Goal: Share content: Share content

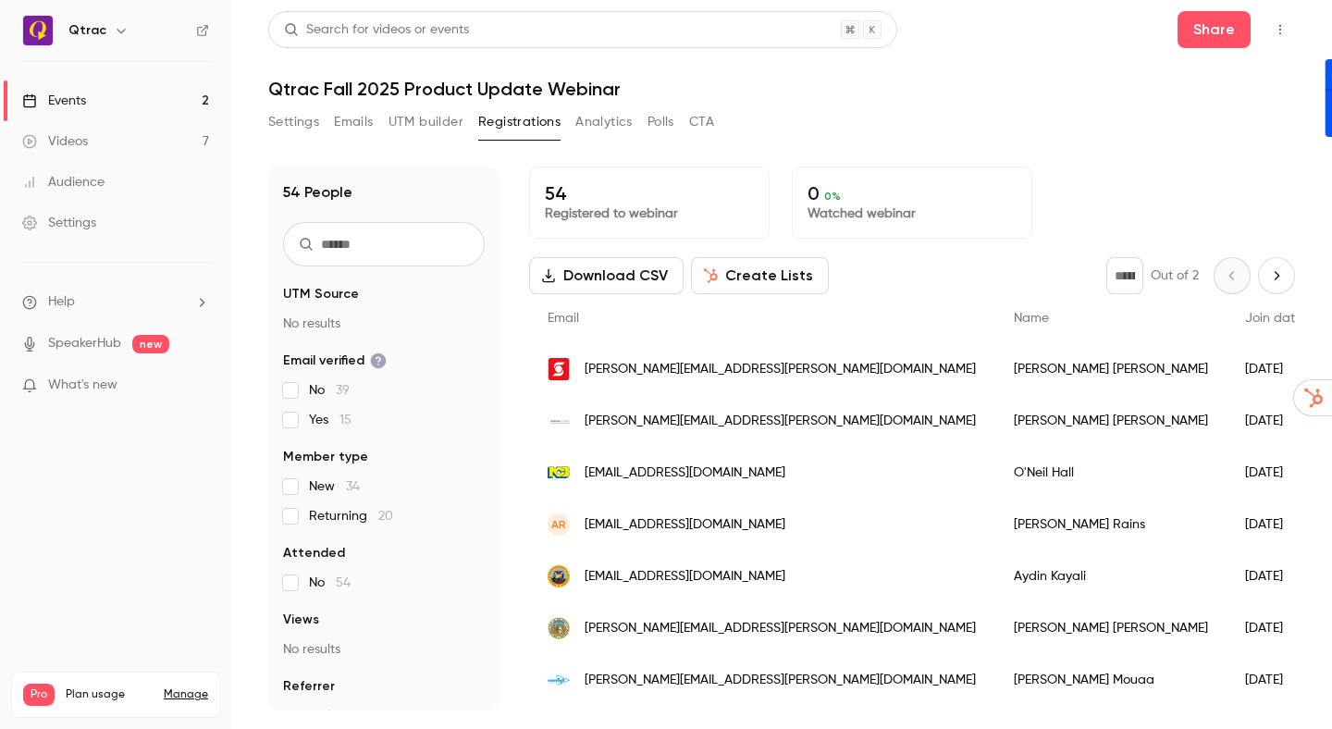
click at [1080, 54] on header "Search for videos or events Share Qtrac Fall 2025 Product Update Webinar" at bounding box center [781, 55] width 1027 height 89
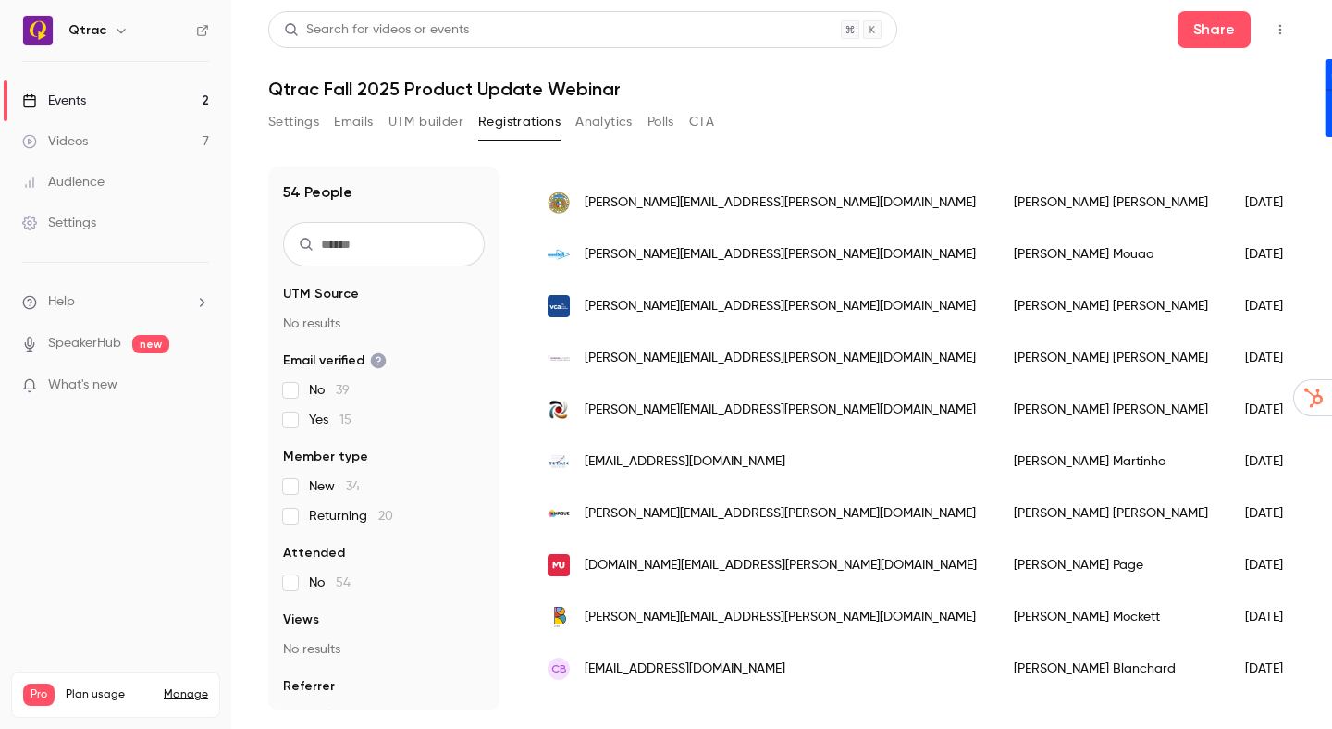
scroll to position [430, 0]
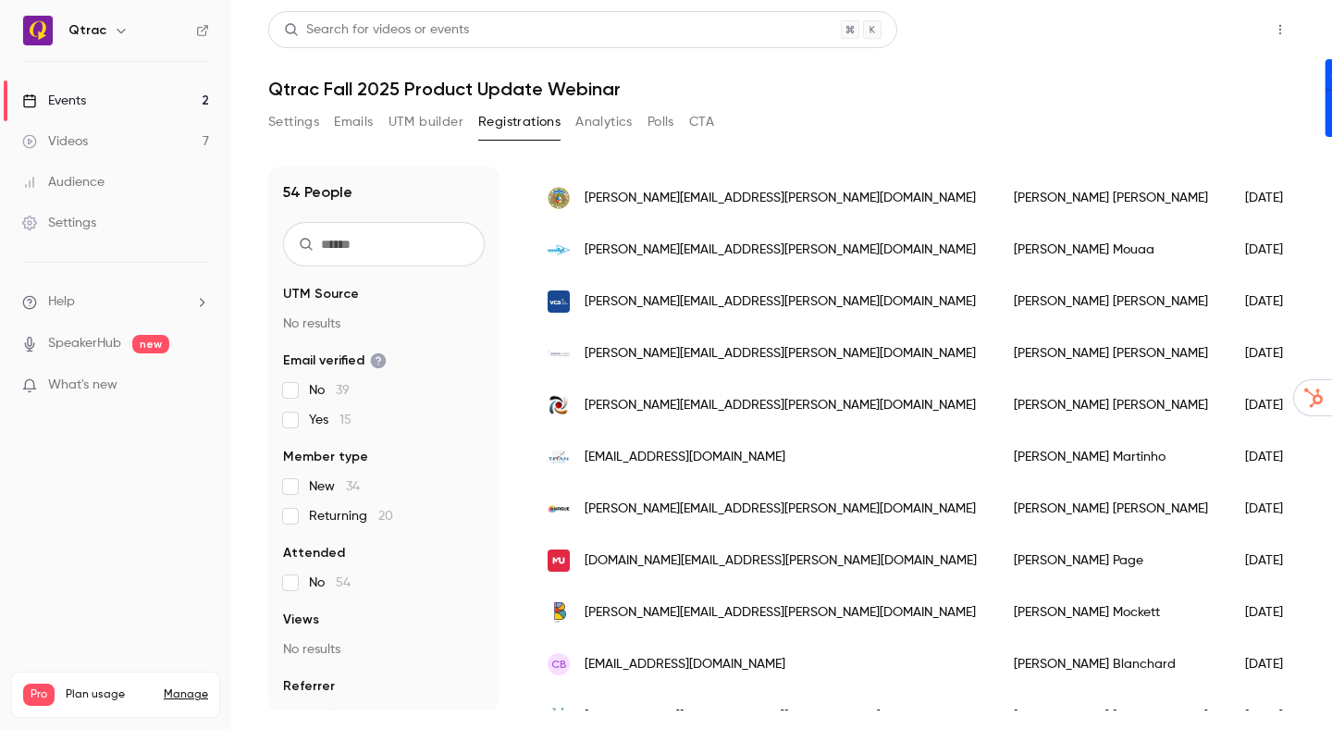
click at [1216, 26] on button "Share" at bounding box center [1213, 29] width 73 height 37
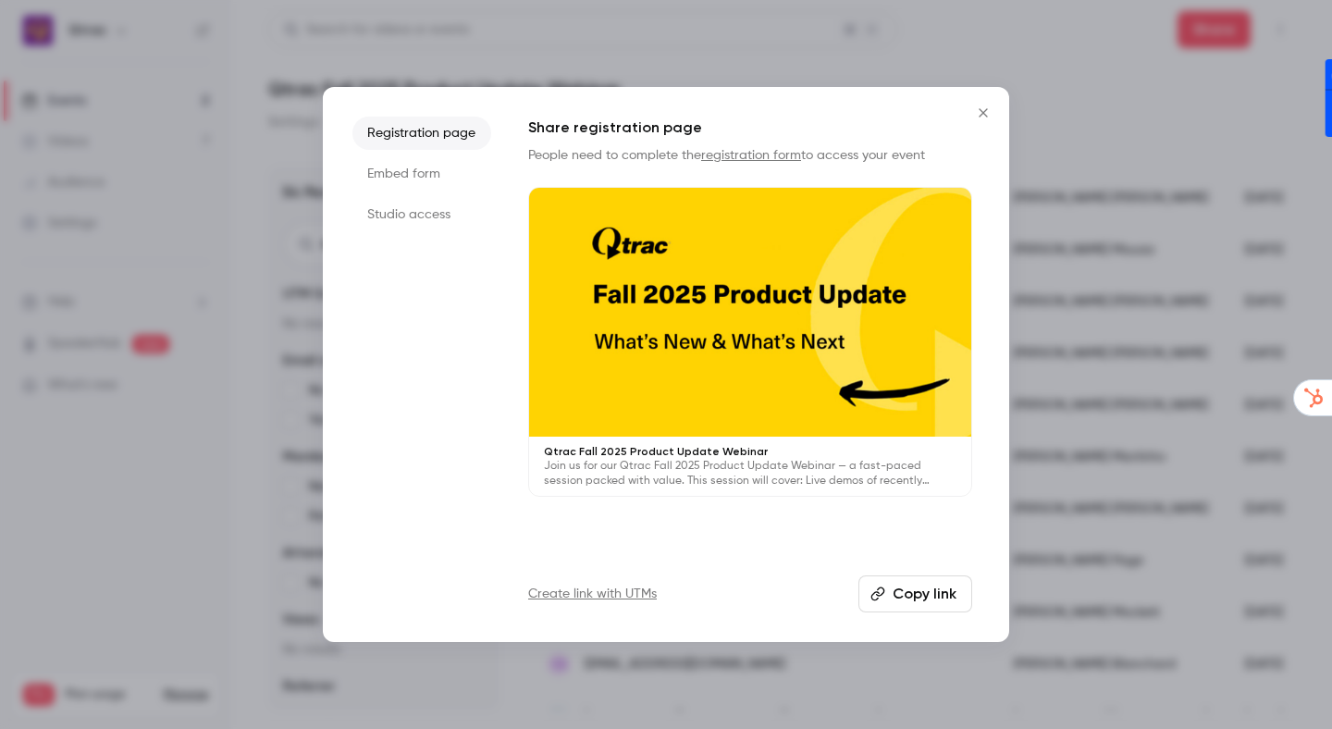
click at [427, 134] on li "Registration page" at bounding box center [421, 133] width 139 height 33
click at [912, 599] on button "Copy link" at bounding box center [915, 593] width 114 height 37
click at [429, 510] on ul "Registration page Embed form Studio access" at bounding box center [421, 365] width 139 height 496
click at [983, 113] on icon "Close" at bounding box center [983, 112] width 8 height 8
click at [983, 113] on div "Settings Emails UTM builder Registrations Analytics Polls CTA" at bounding box center [781, 125] width 1027 height 37
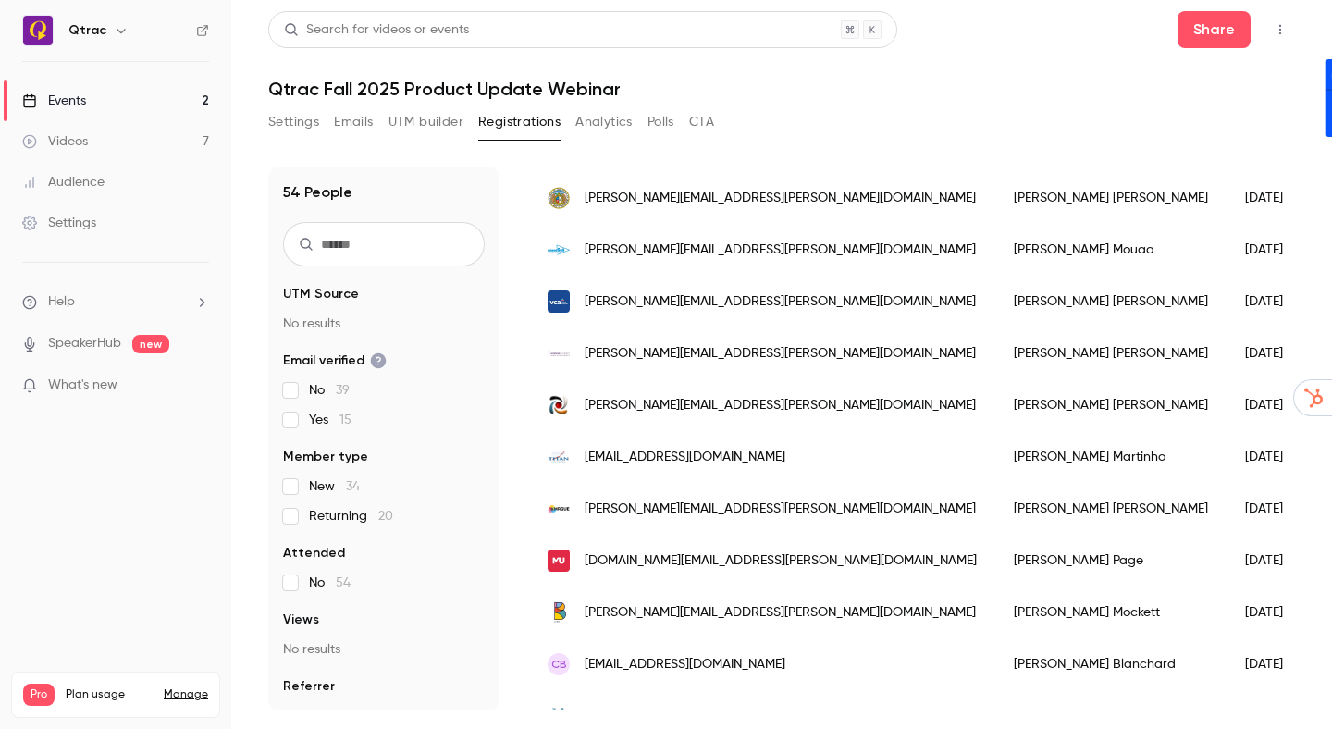
click at [67, 103] on div "Events" at bounding box center [54, 101] width 64 height 18
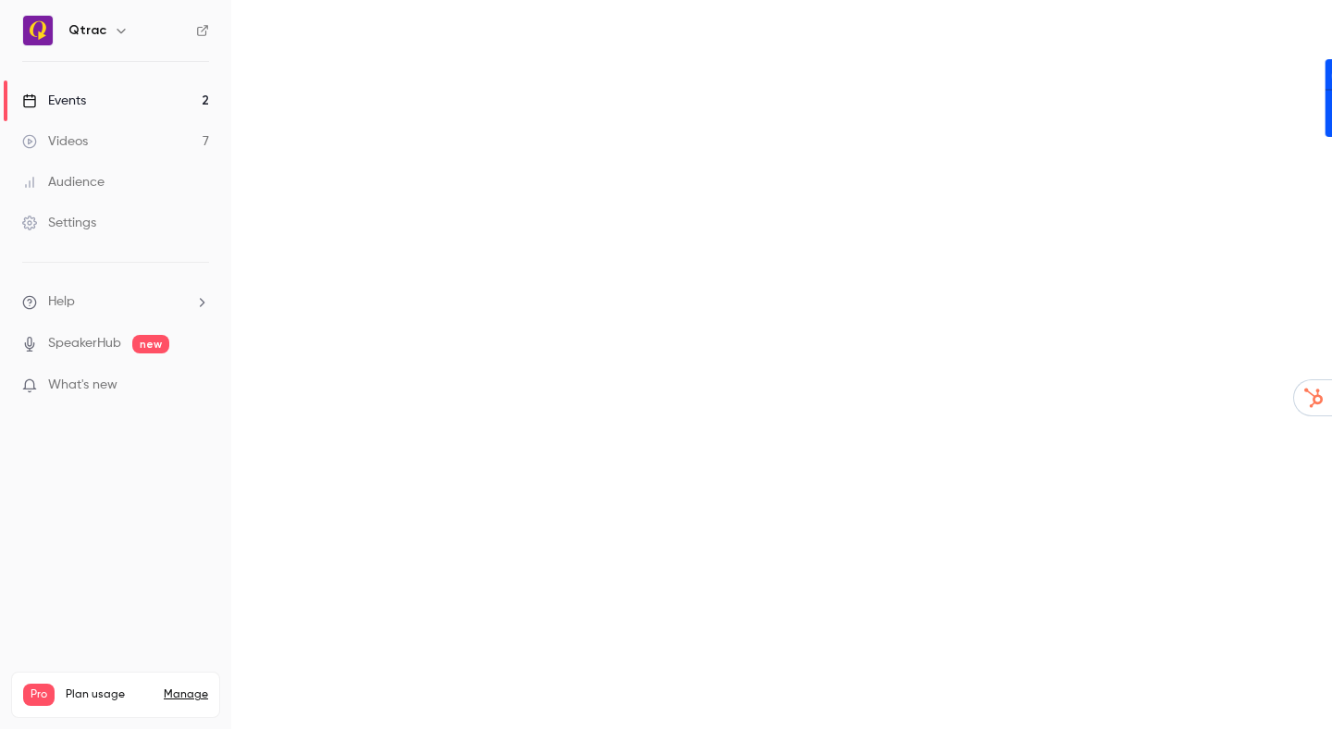
click at [72, 100] on div "Events" at bounding box center [54, 101] width 64 height 18
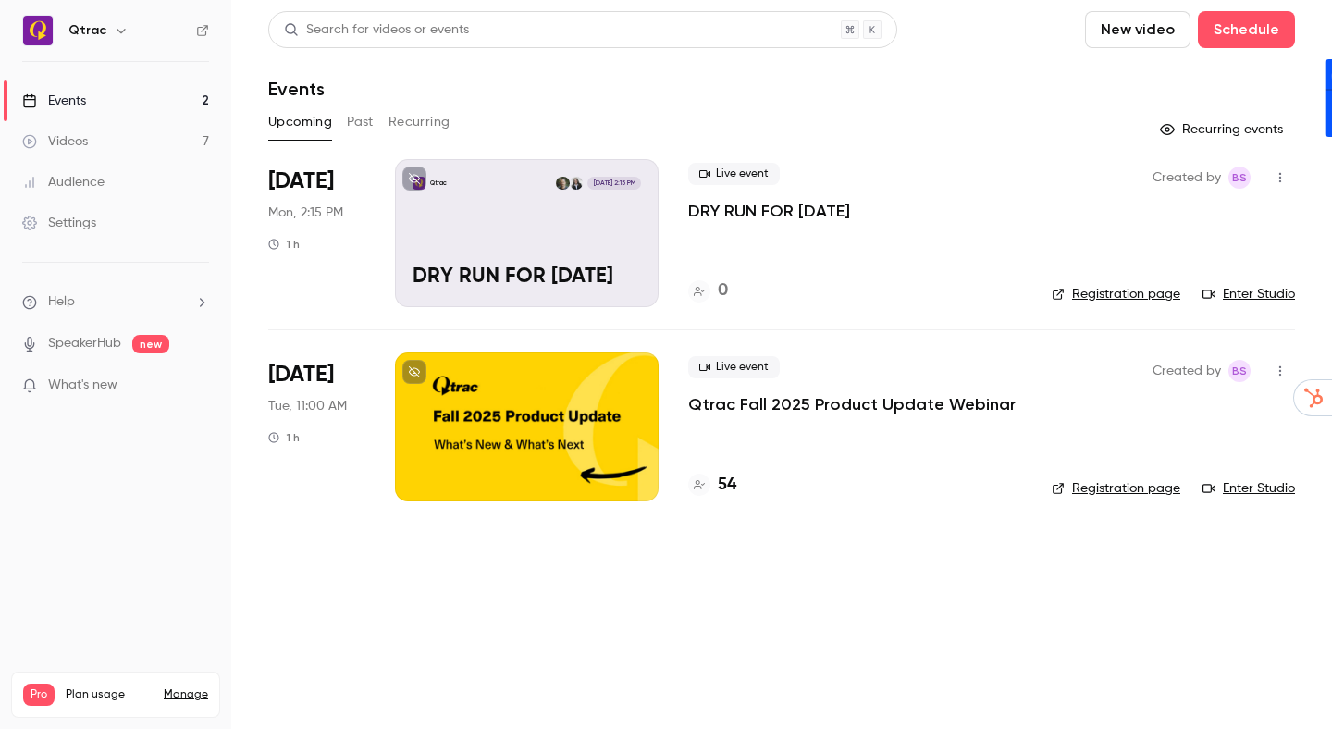
click at [501, 221] on div "Qtrac Sep 15, 2:15 PM DRY RUN FOR TOMORROW" at bounding box center [527, 233] width 264 height 148
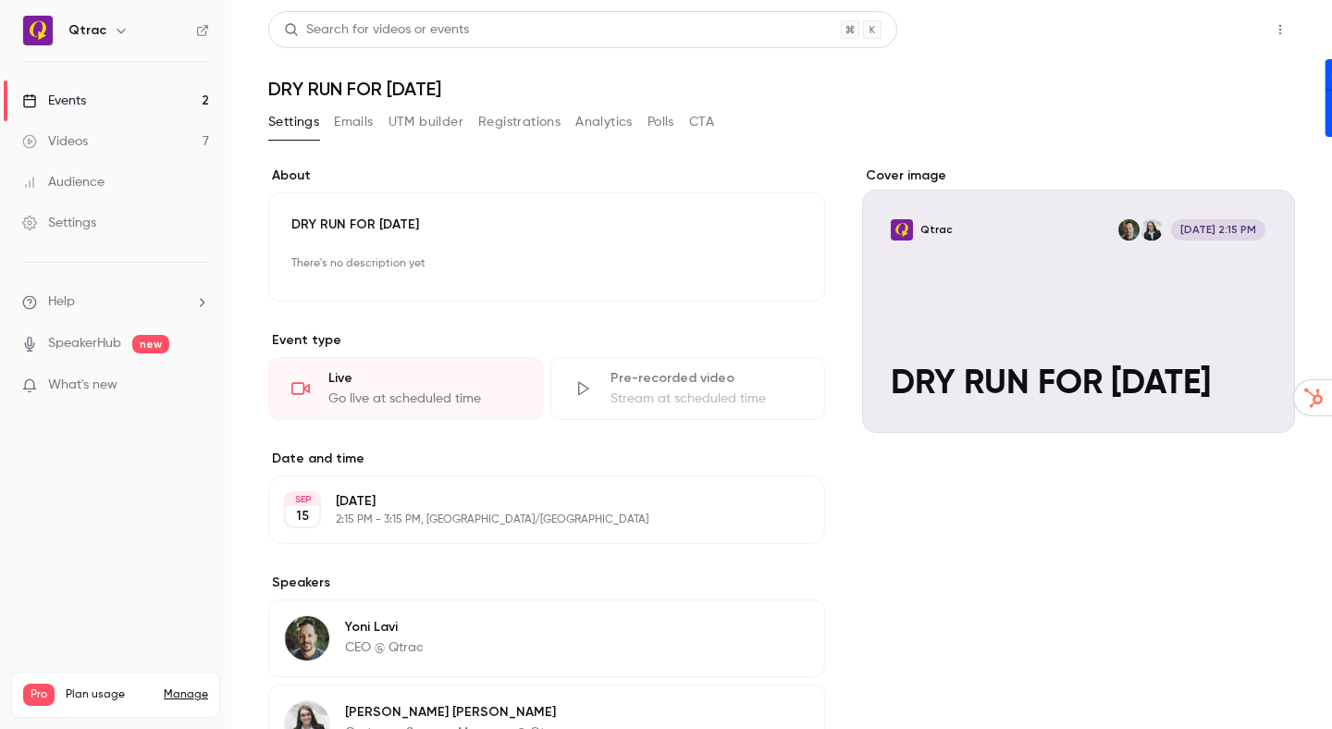
click at [1215, 29] on button "Share" at bounding box center [1213, 29] width 73 height 37
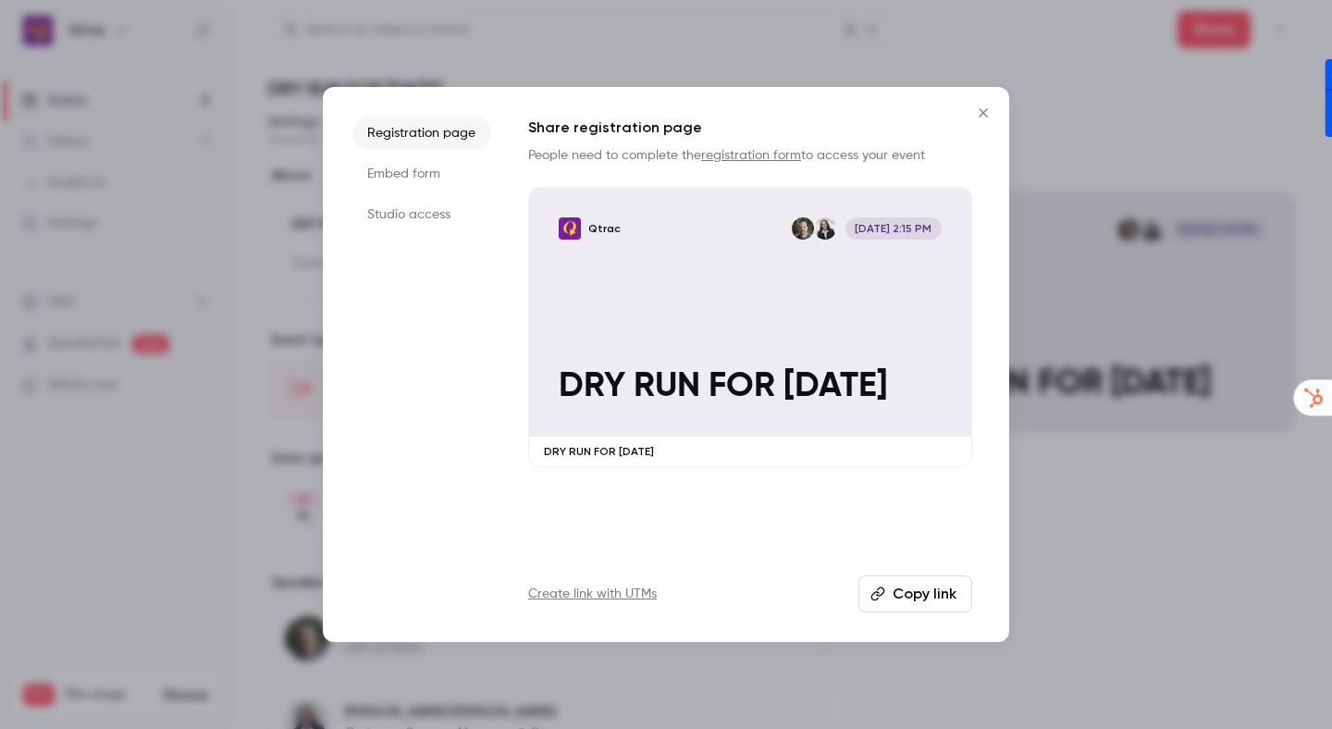
click at [452, 135] on li "Registration page" at bounding box center [421, 133] width 139 height 33
click at [431, 134] on li "Registration page" at bounding box center [421, 133] width 139 height 33
click at [913, 599] on button "Copy link" at bounding box center [915, 593] width 114 height 37
click at [404, 211] on li "Studio access" at bounding box center [421, 214] width 139 height 33
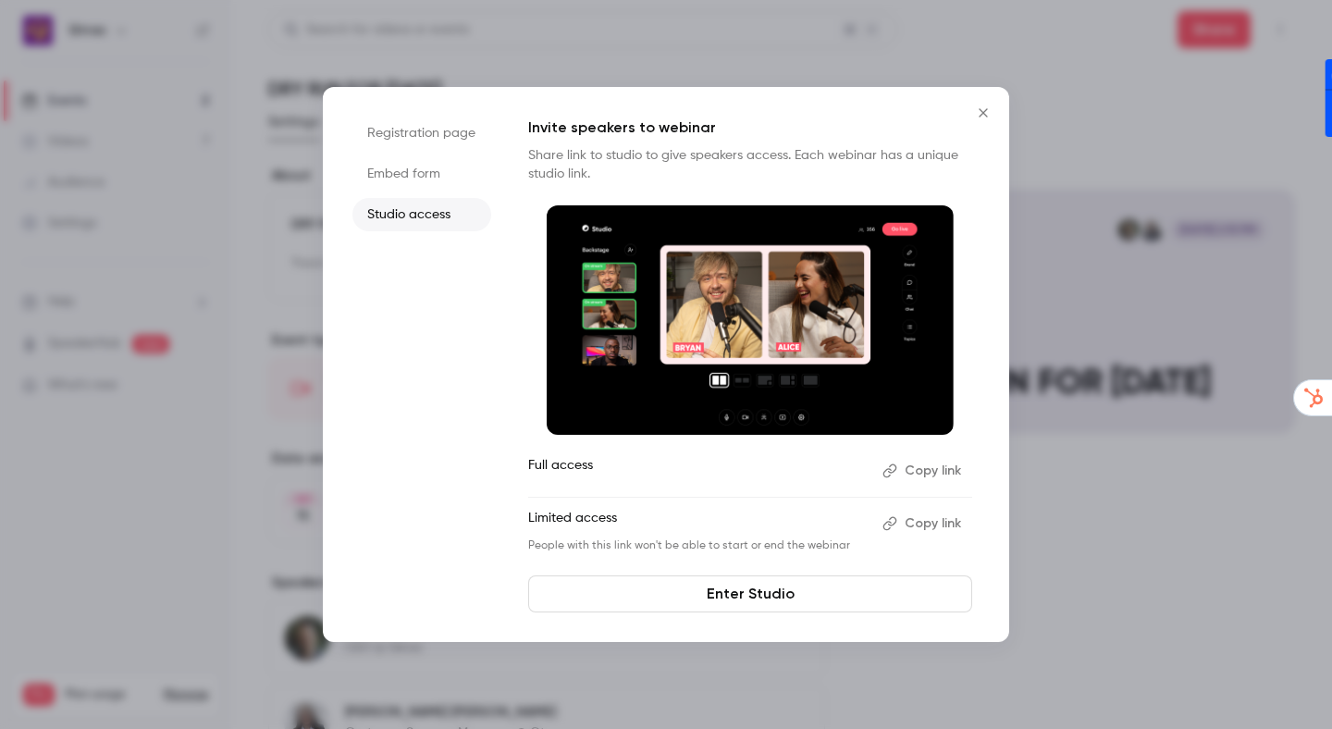
click at [407, 216] on li "Studio access" at bounding box center [421, 214] width 139 height 33
click at [422, 498] on ul "Registration page Embed form Studio access" at bounding box center [421, 365] width 139 height 496
click at [934, 527] on button "Copy link" at bounding box center [923, 524] width 97 height 30
click at [926, 474] on button "Copy link" at bounding box center [923, 471] width 97 height 30
click at [696, 599] on link "Enter Studio" at bounding box center [750, 593] width 444 height 37
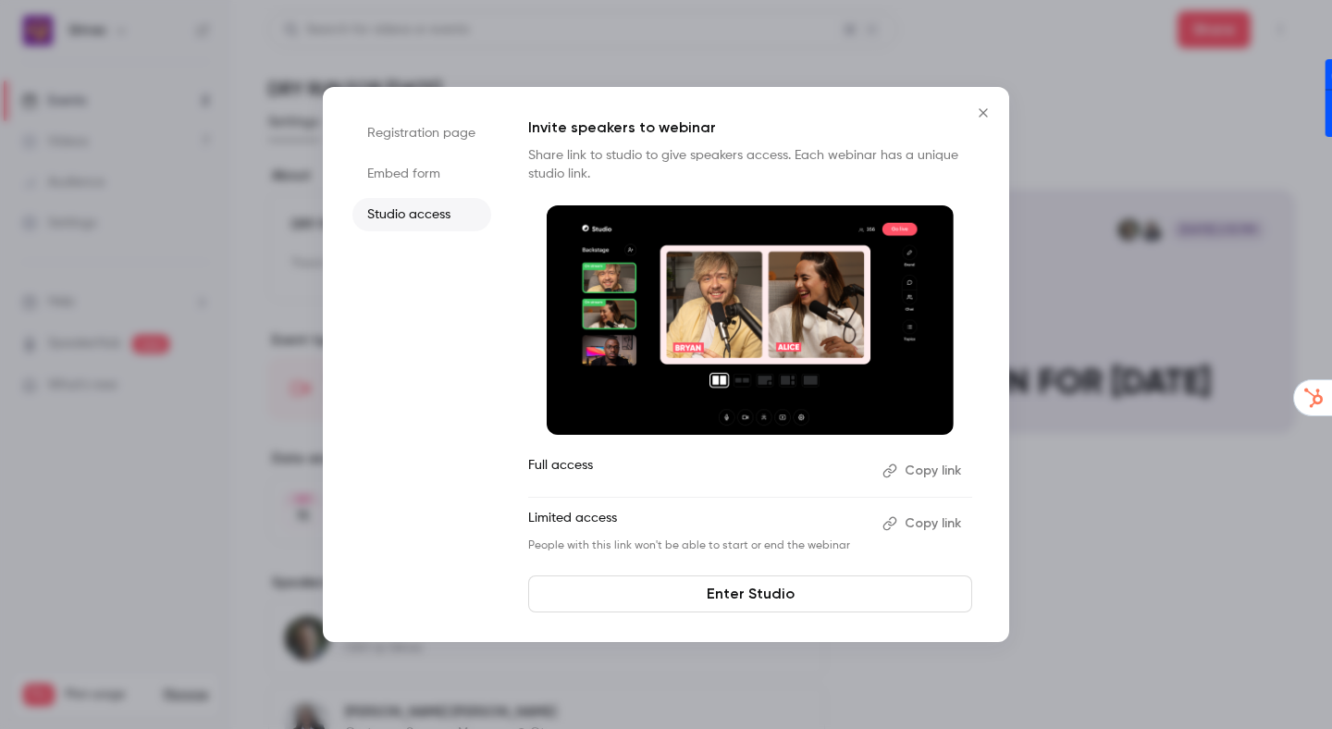
click at [982, 112] on icon "Close" at bounding box center [983, 112] width 8 height 8
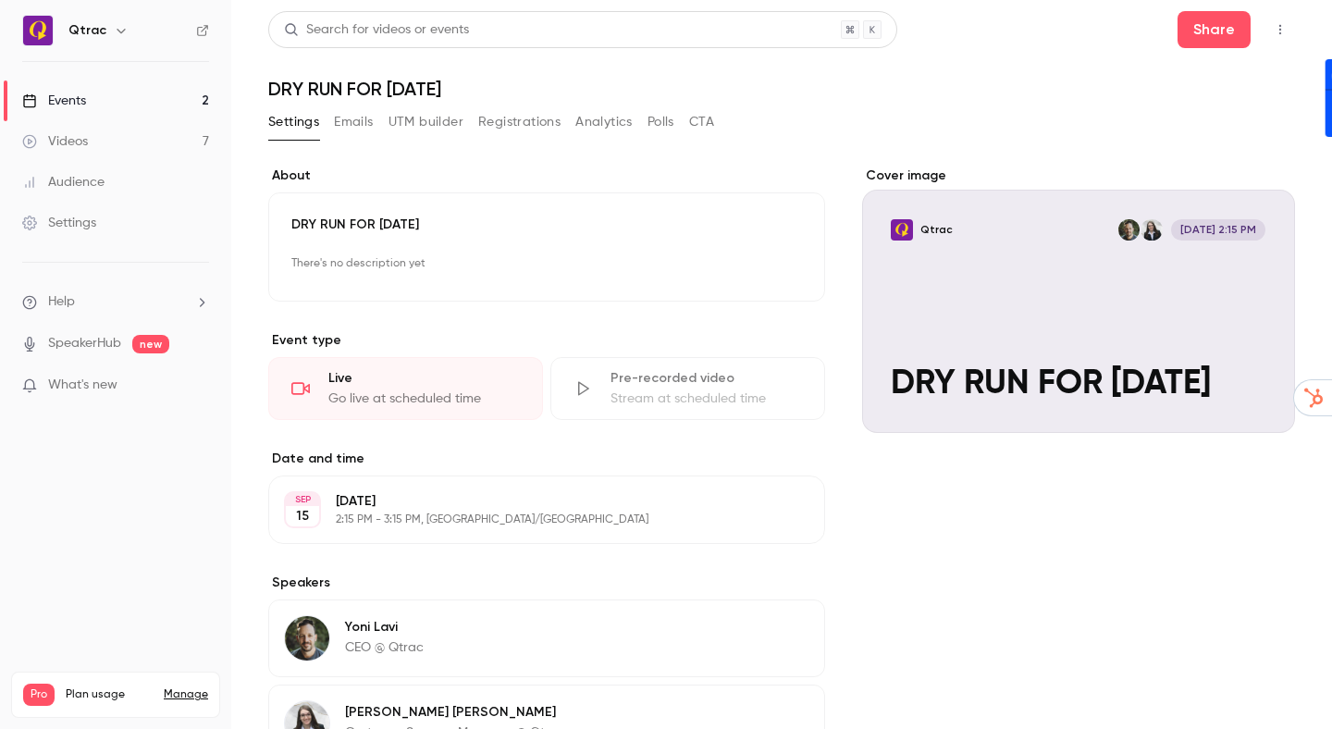
click at [982, 112] on div "Settings Emails UTM builder Registrations Analytics Polls CTA" at bounding box center [781, 125] width 1027 height 37
